Goal: Information Seeking & Learning: Understand process/instructions

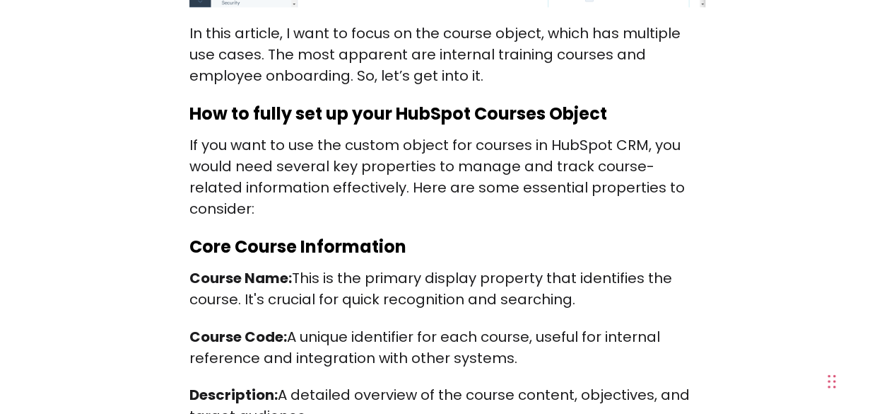
scroll to position [875, 0]
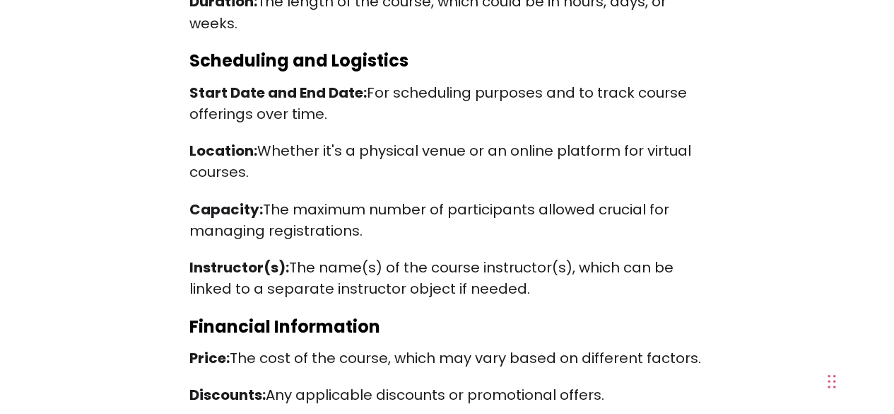
scroll to position [1328, 0]
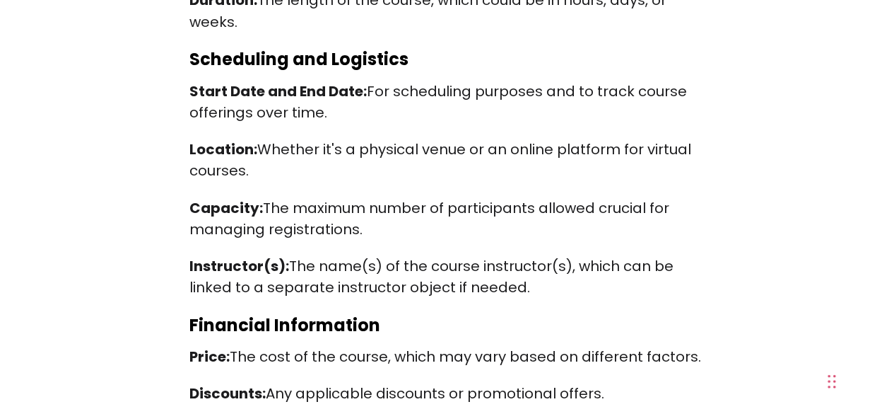
click at [482, 210] on p "Capacity: The maximum number of participants allowed crucial for managing regis…" at bounding box center [447, 218] width 516 height 42
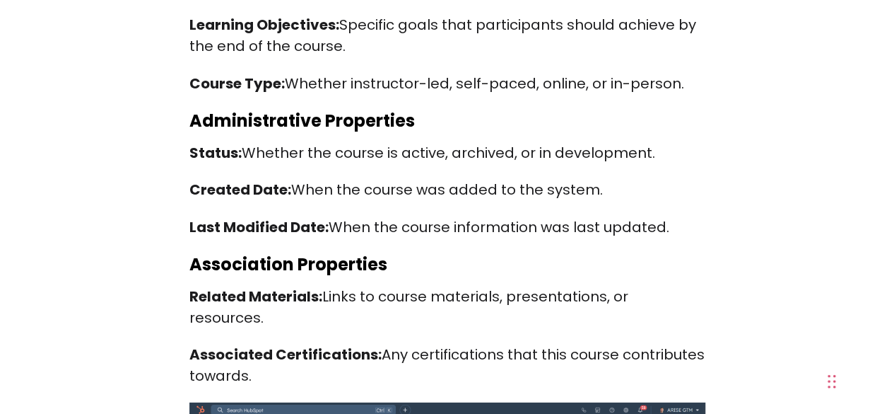
scroll to position [1966, 0]
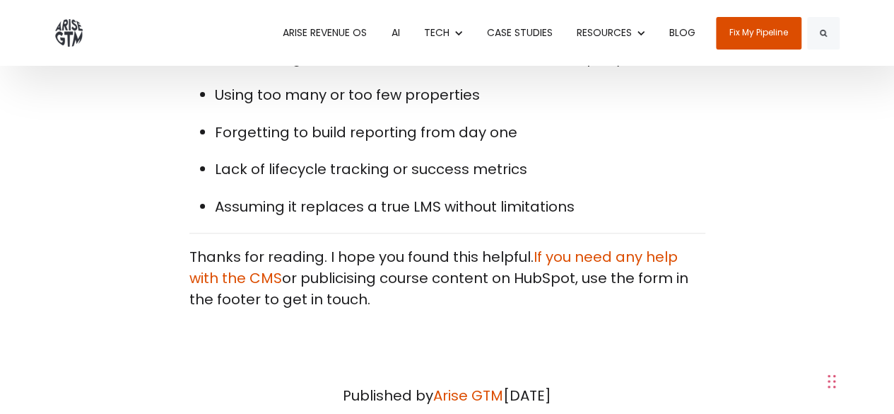
scroll to position [8171, 0]
